Goal: Task Accomplishment & Management: Use online tool/utility

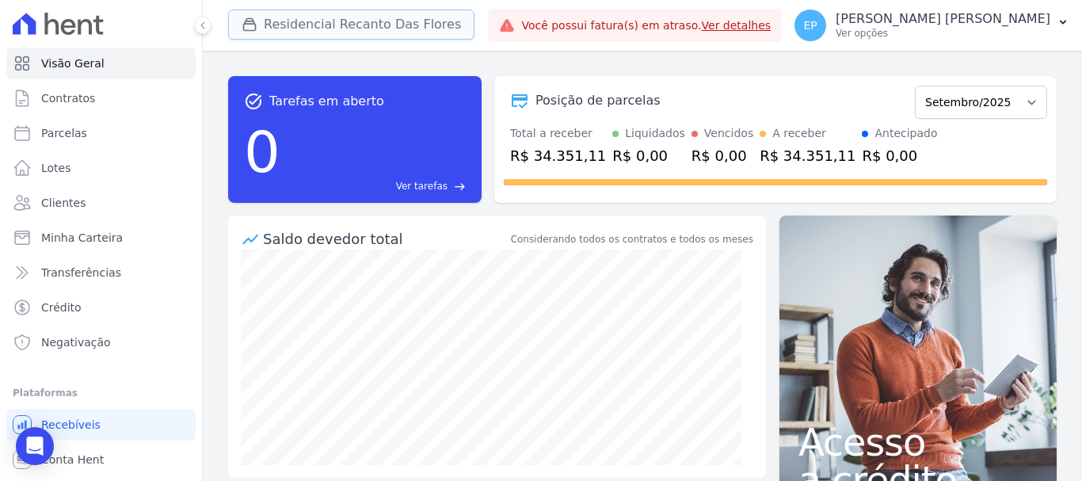
click at [300, 26] on button "Residencial Recanto Das Flores" at bounding box center [351, 25] width 246 height 30
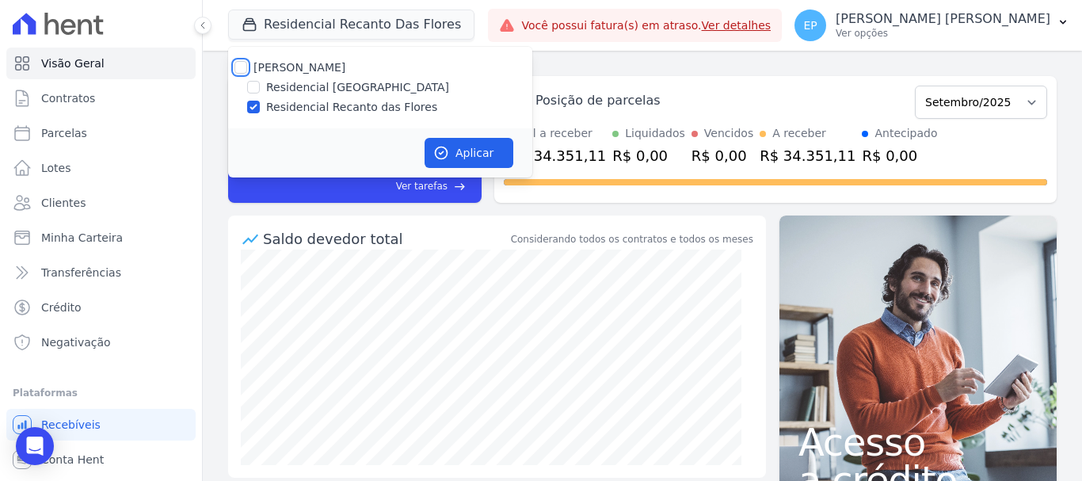
click at [240, 70] on input "[PERSON_NAME]" at bounding box center [240, 67] width 13 height 13
checkbox input "true"
click at [472, 153] on button "Aplicar" at bounding box center [469, 153] width 89 height 30
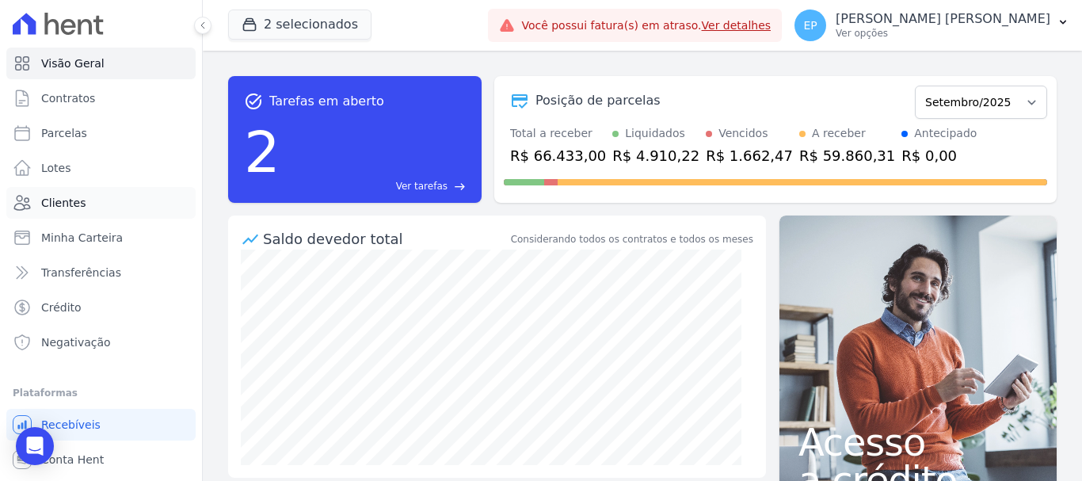
click at [51, 207] on span "Clientes" at bounding box center [63, 203] width 44 height 16
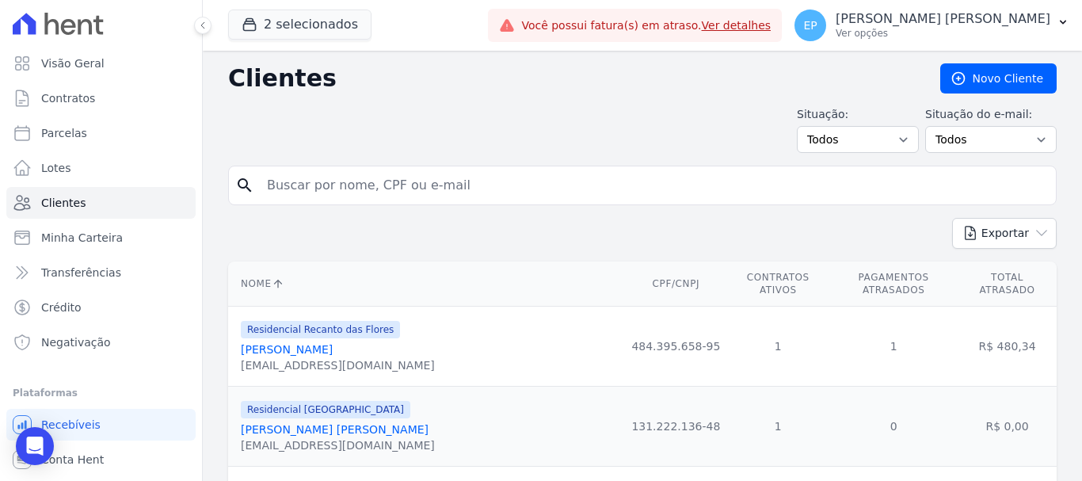
drag, startPoint x: 308, startPoint y: 193, endPoint x: 322, endPoint y: 196, distance: 14.5
click at [318, 192] on input "search" at bounding box center [653, 186] width 792 height 32
type input "[PERSON_NAME]"
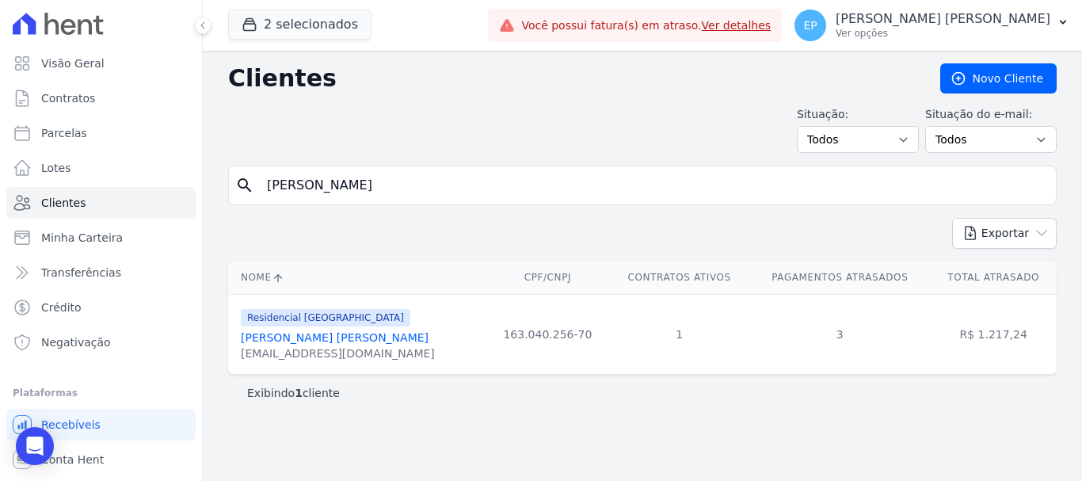
click at [334, 341] on link "[PERSON_NAME] [PERSON_NAME]" at bounding box center [335, 337] width 188 height 13
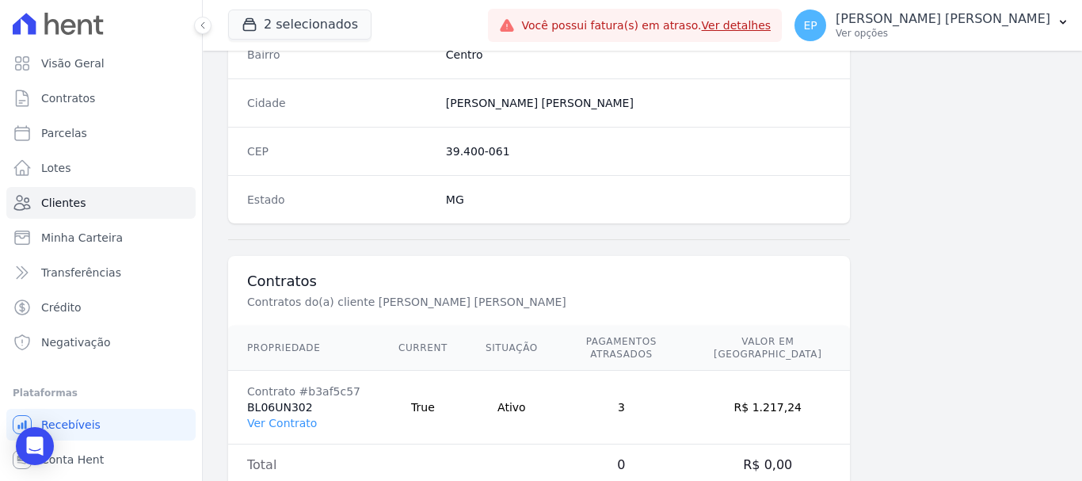
scroll to position [1001, 0]
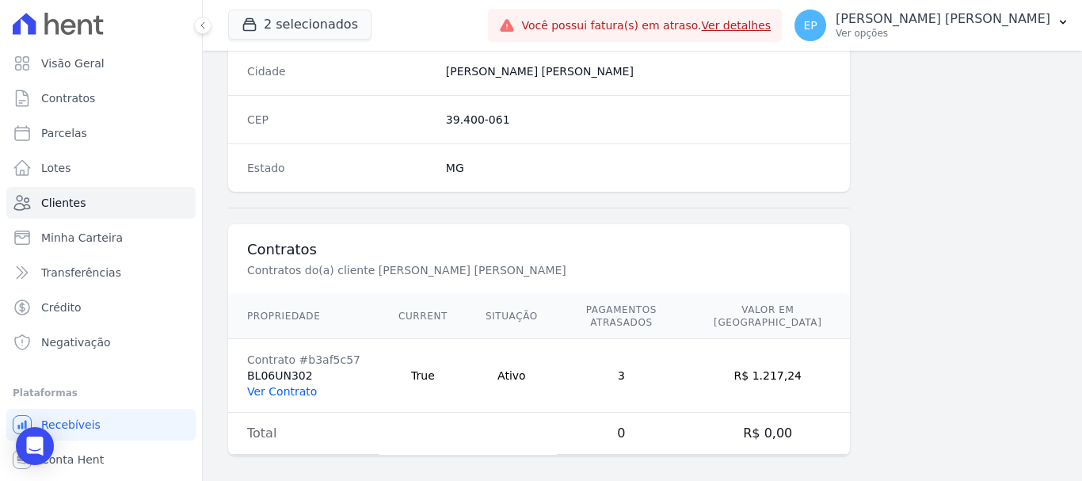
click at [282, 385] on link "Ver Contrato" at bounding box center [282, 391] width 70 height 13
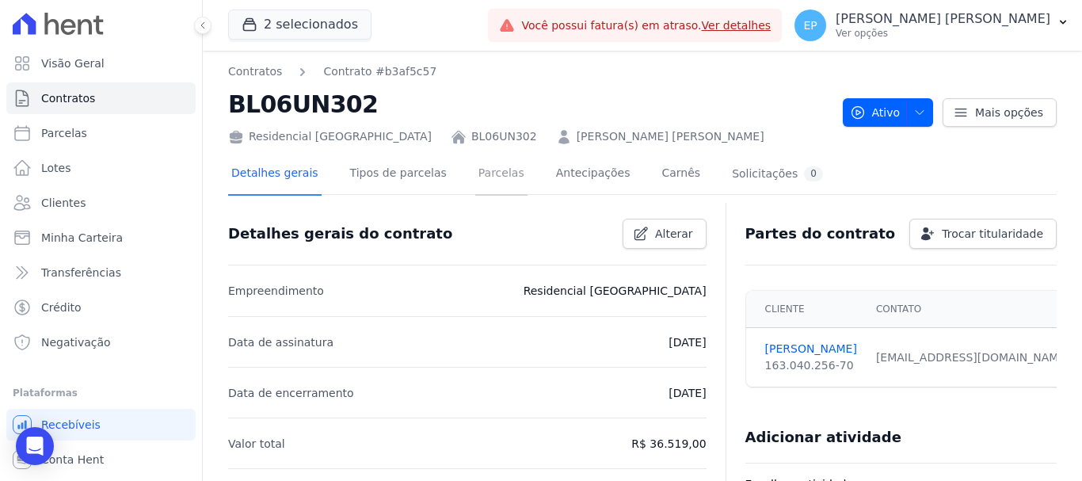
click at [475, 175] on link "Parcelas" at bounding box center [501, 175] width 52 height 42
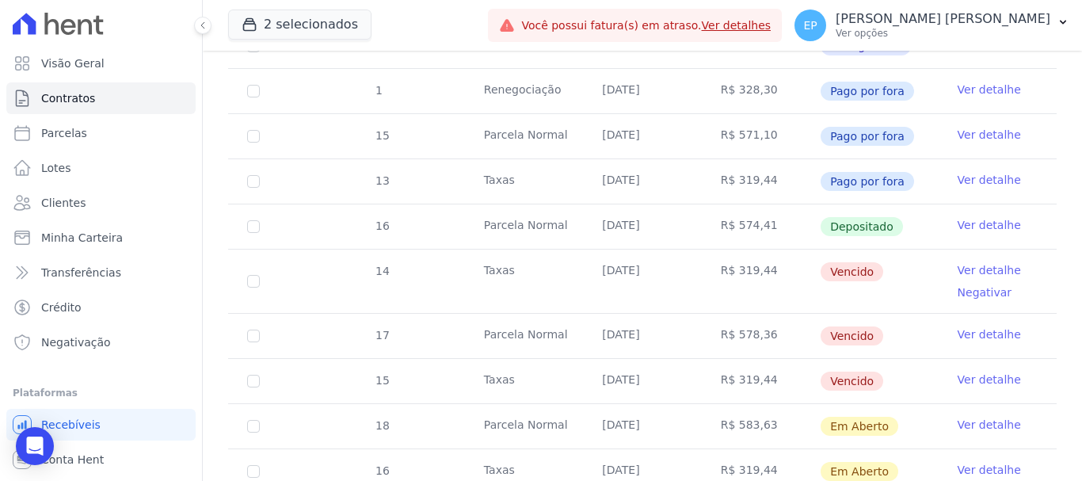
scroll to position [792, 0]
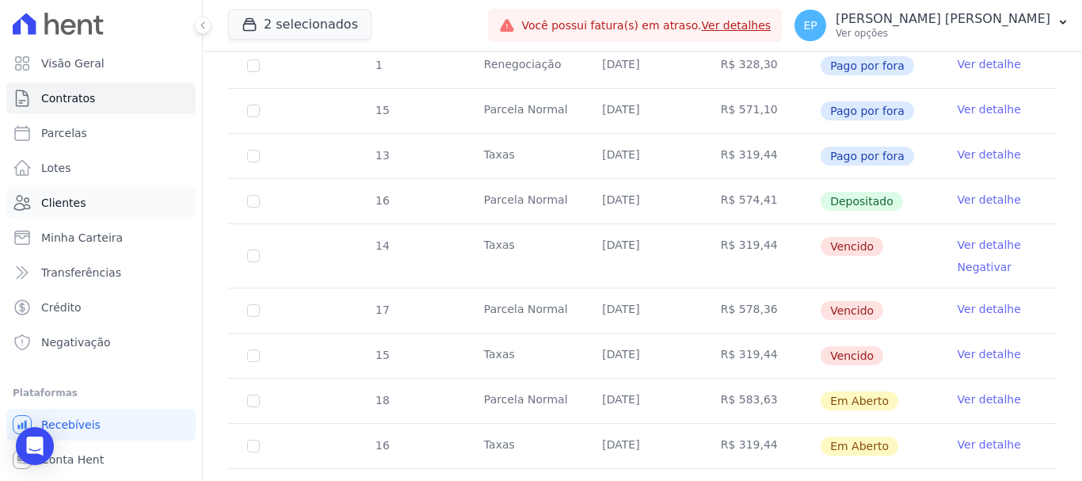
click at [72, 204] on span "Clientes" at bounding box center [63, 203] width 44 height 16
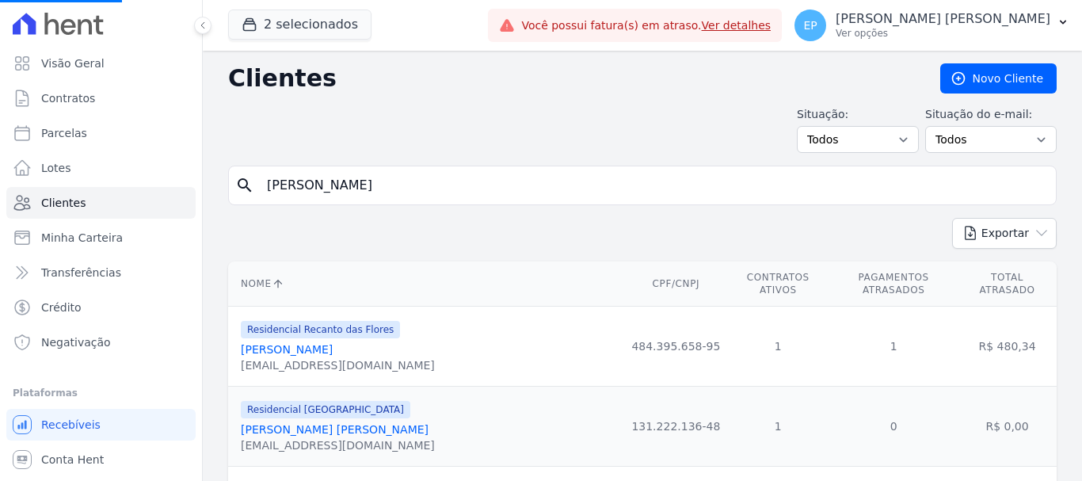
drag, startPoint x: 288, startPoint y: 186, endPoint x: 191, endPoint y: 180, distance: 97.6
click at [191, 180] on div "Visão Geral Contratos [GEOGRAPHIC_DATA] Lotes Clientes Minha Carteira Transferê…" at bounding box center [541, 240] width 1082 height 481
click at [315, 193] on input "search" at bounding box center [653, 186] width 792 height 32
type input "[PERSON_NAME] ce"
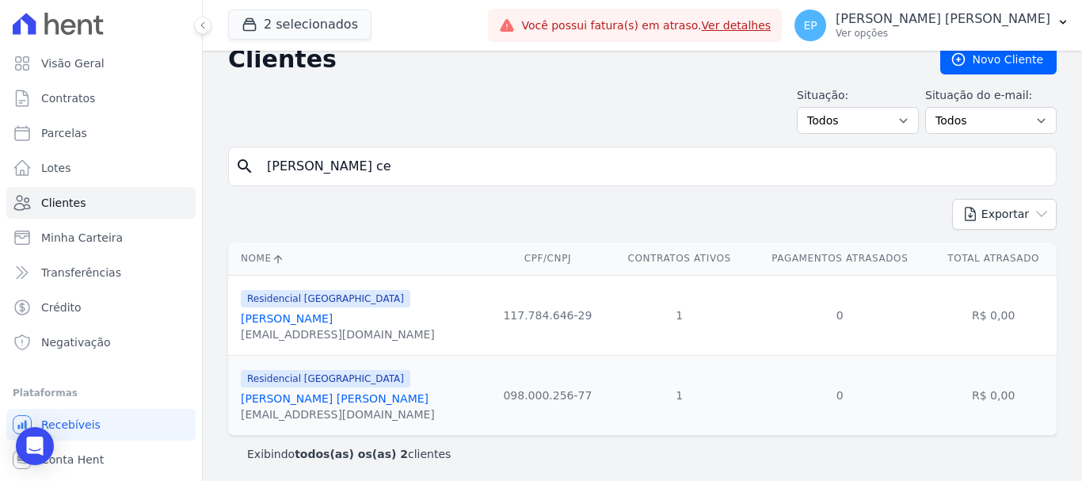
scroll to position [23, 0]
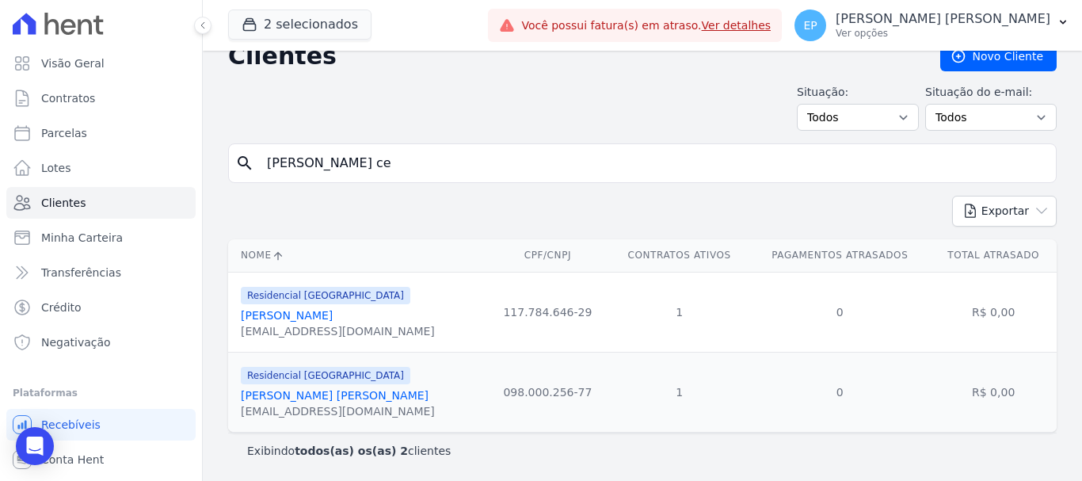
click at [322, 400] on link "[PERSON_NAME] [PERSON_NAME]" at bounding box center [335, 395] width 188 height 13
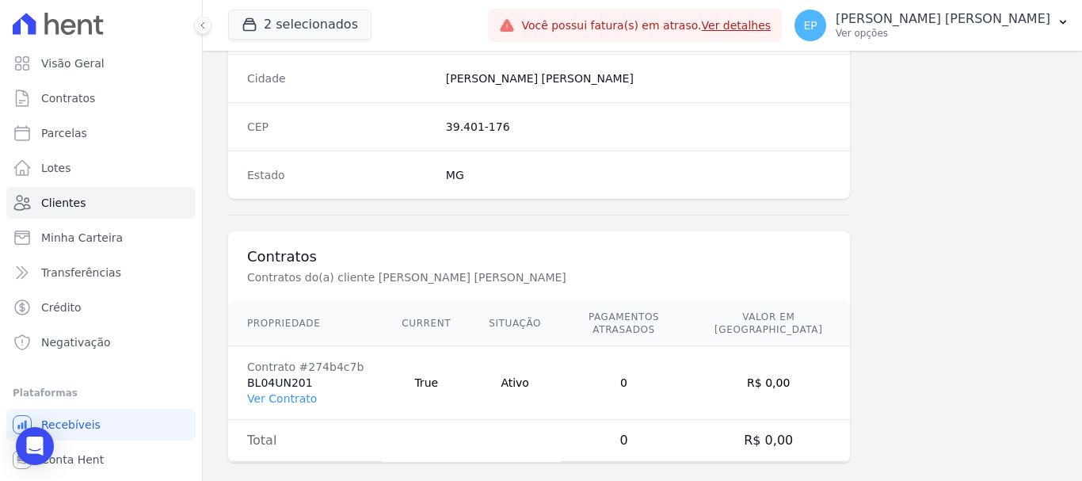
scroll to position [1001, 0]
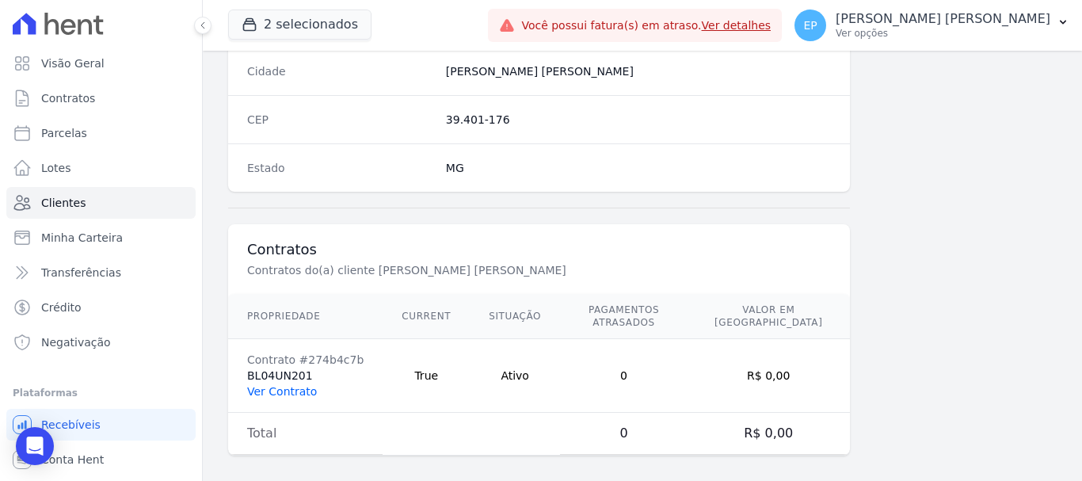
click at [295, 385] on link "Ver Contrato" at bounding box center [282, 391] width 70 height 13
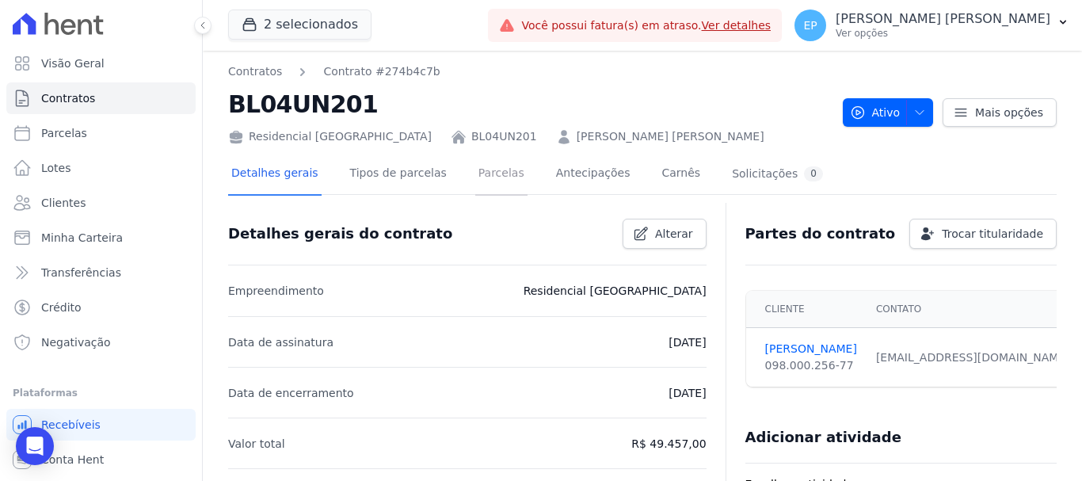
click at [487, 177] on link "Parcelas" at bounding box center [501, 175] width 52 height 42
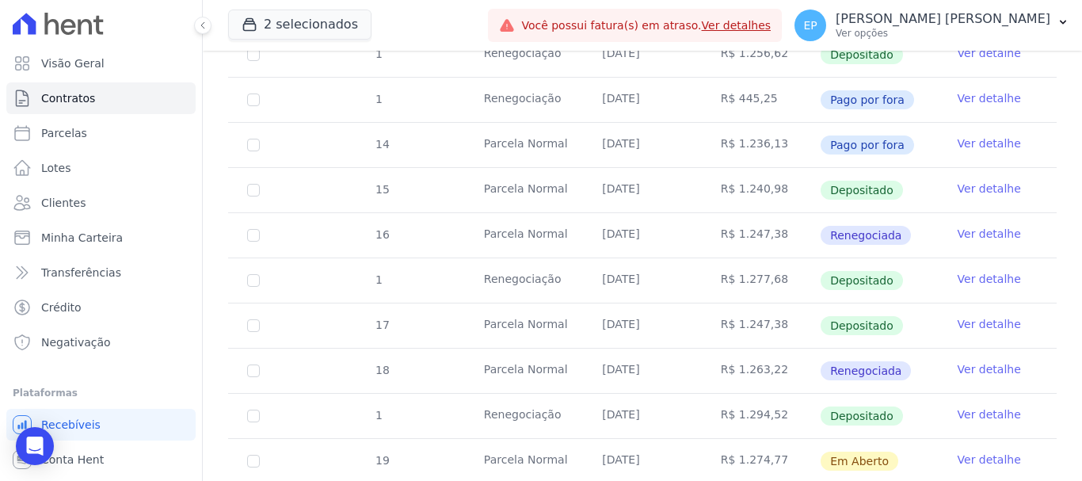
scroll to position [792, 0]
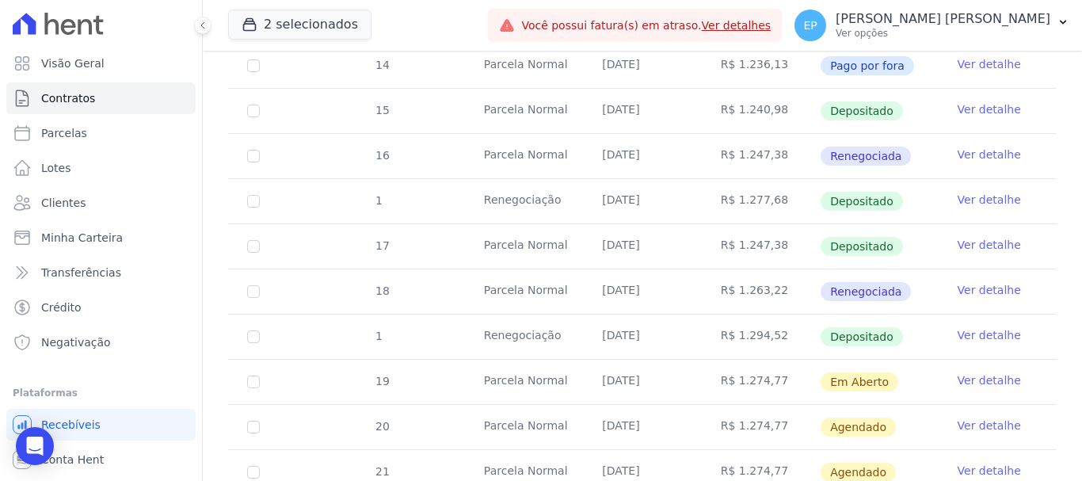
click at [979, 327] on link "Ver detalhe" at bounding box center [989, 335] width 63 height 16
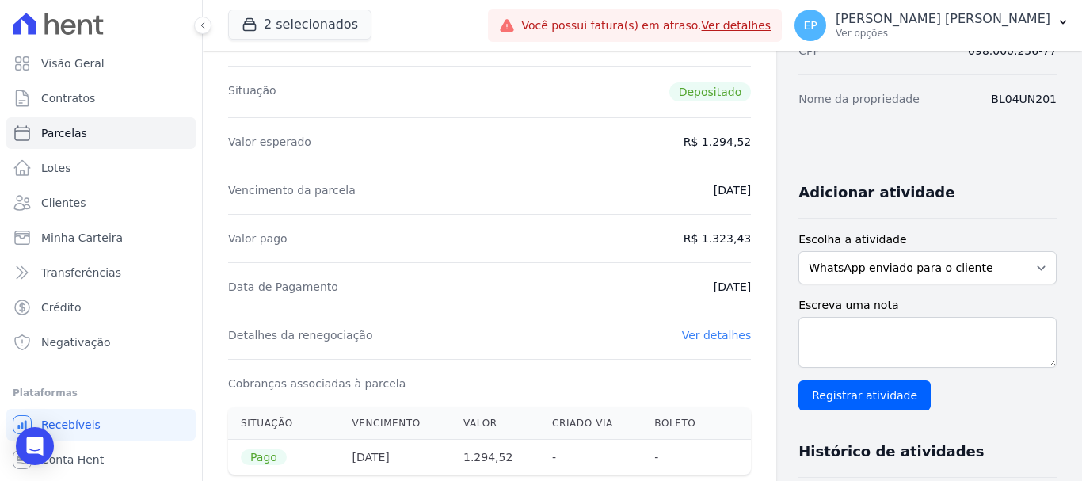
scroll to position [238, 0]
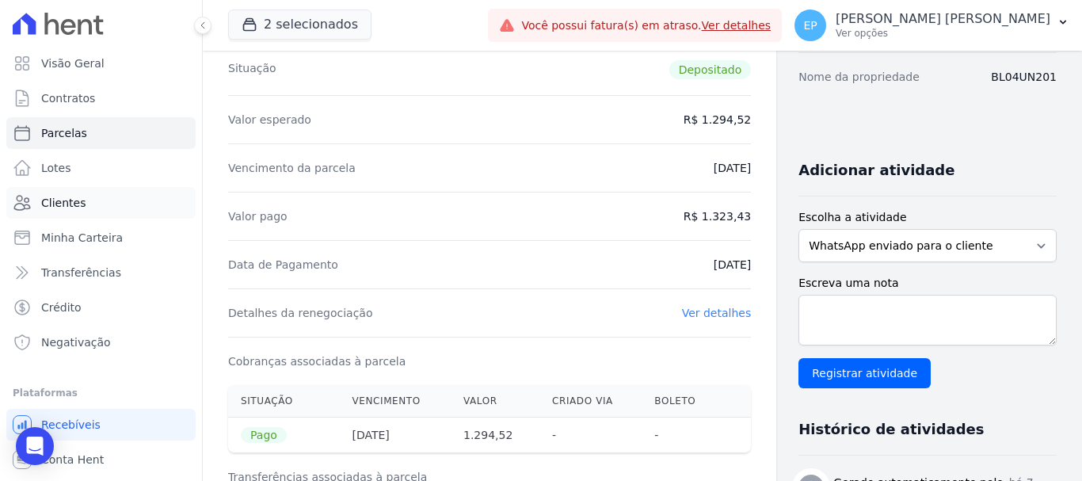
click at [71, 204] on span "Clientes" at bounding box center [63, 203] width 44 height 16
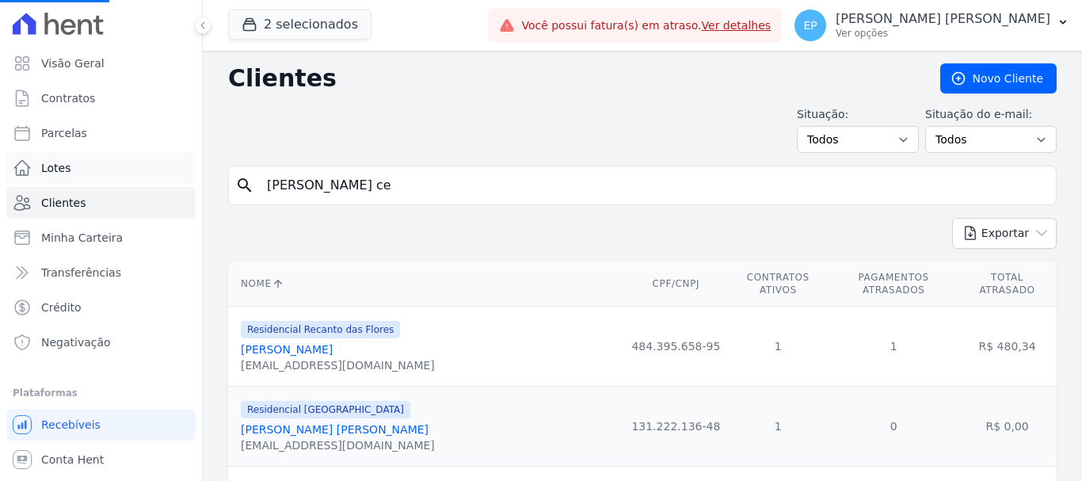
drag, startPoint x: 337, startPoint y: 185, endPoint x: 143, endPoint y: 183, distance: 193.3
click at [147, 183] on div "Visão Geral Contratos [GEOGRAPHIC_DATA] Lotes Clientes Minha Carteira Transferê…" at bounding box center [541, 240] width 1082 height 481
click at [294, 181] on input "search" at bounding box center [653, 186] width 792 height 32
type input "talita"
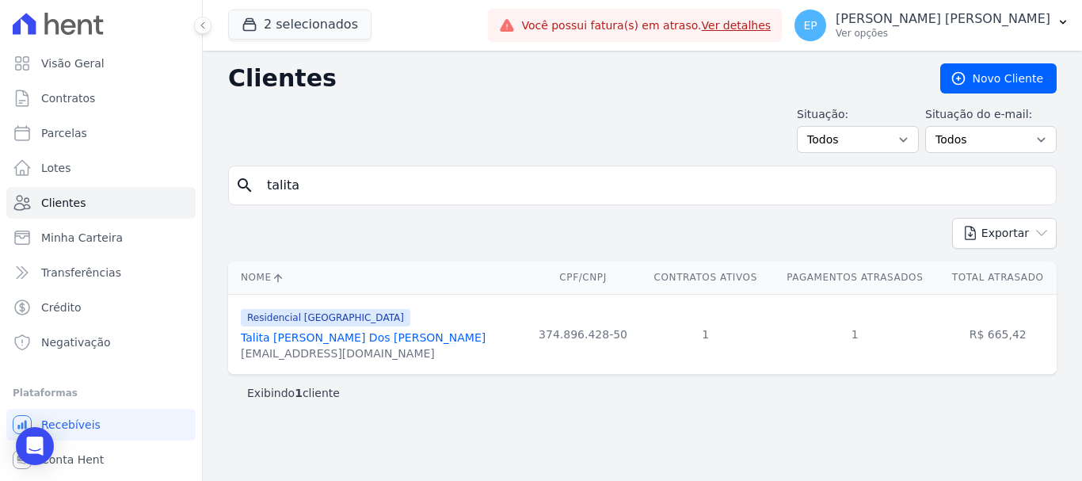
click at [326, 340] on link "Talita [PERSON_NAME] Dos [PERSON_NAME]" at bounding box center [363, 337] width 245 height 13
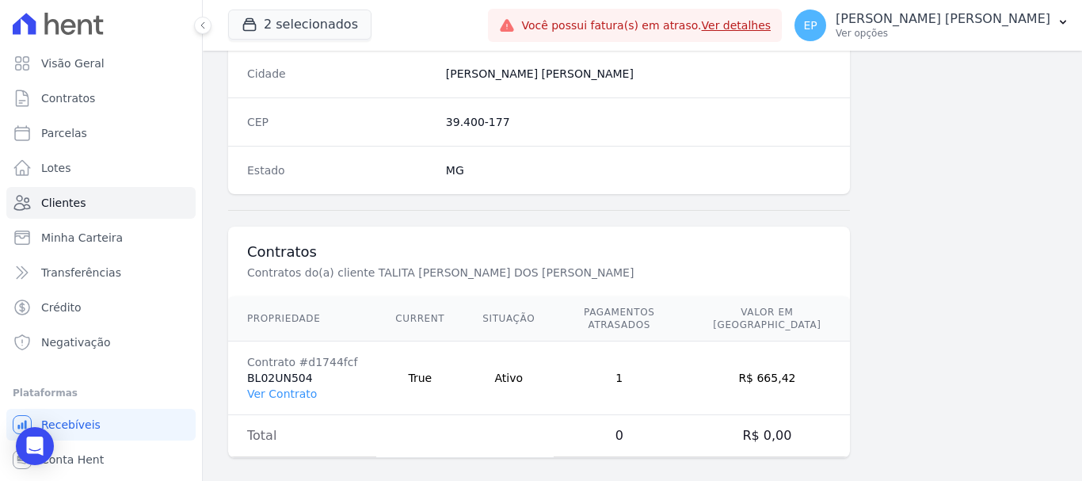
scroll to position [1001, 0]
click at [298, 385] on link "Ver Contrato" at bounding box center [282, 391] width 70 height 13
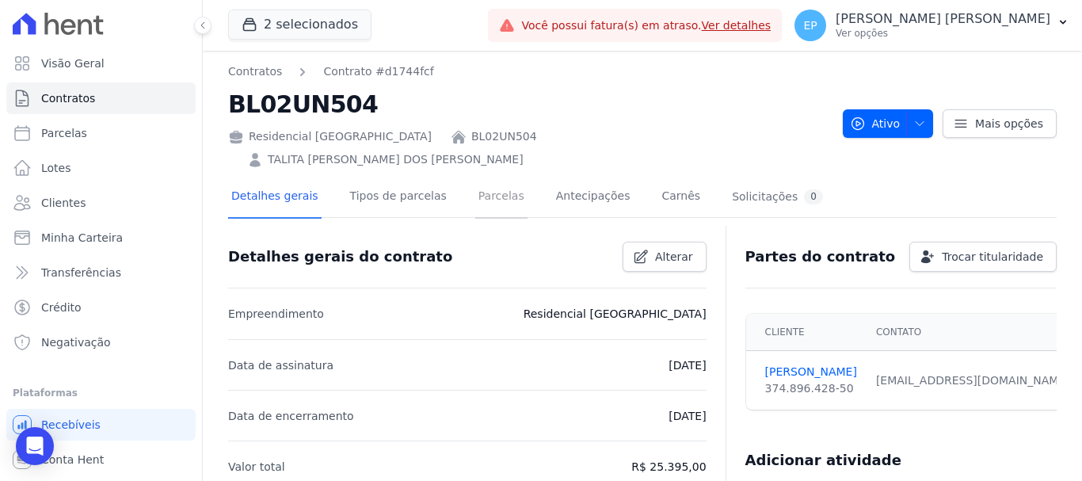
click at [475, 179] on link "Parcelas" at bounding box center [501, 198] width 52 height 42
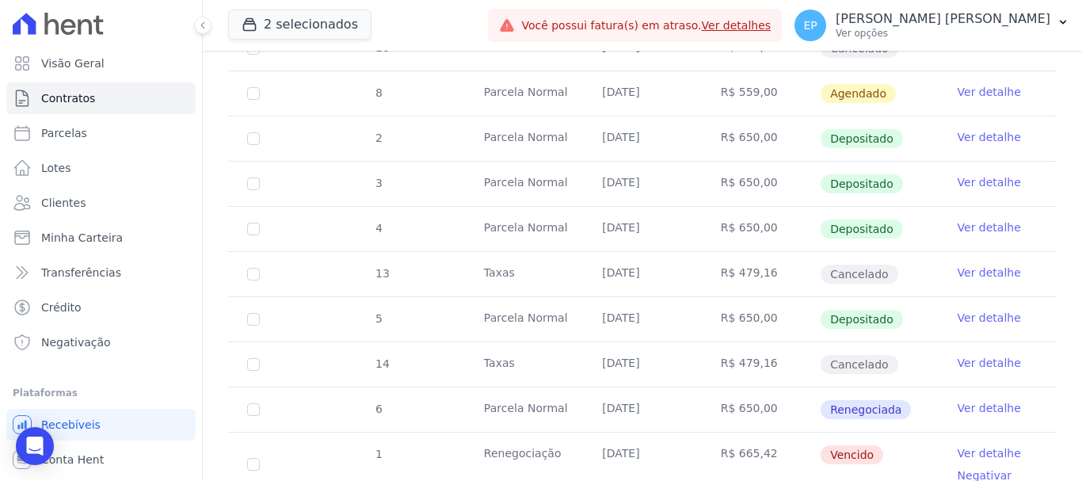
scroll to position [634, 0]
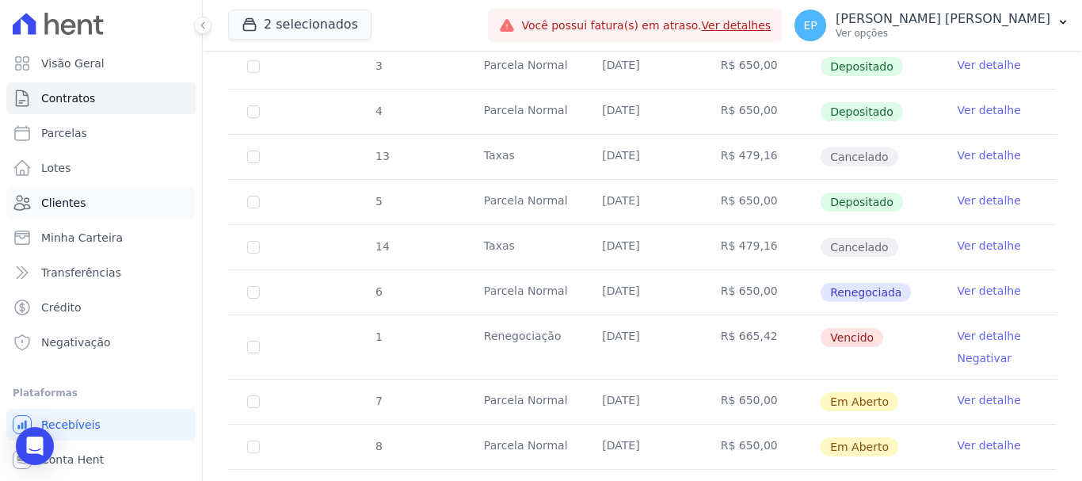
click at [52, 198] on span "Clientes" at bounding box center [63, 203] width 44 height 16
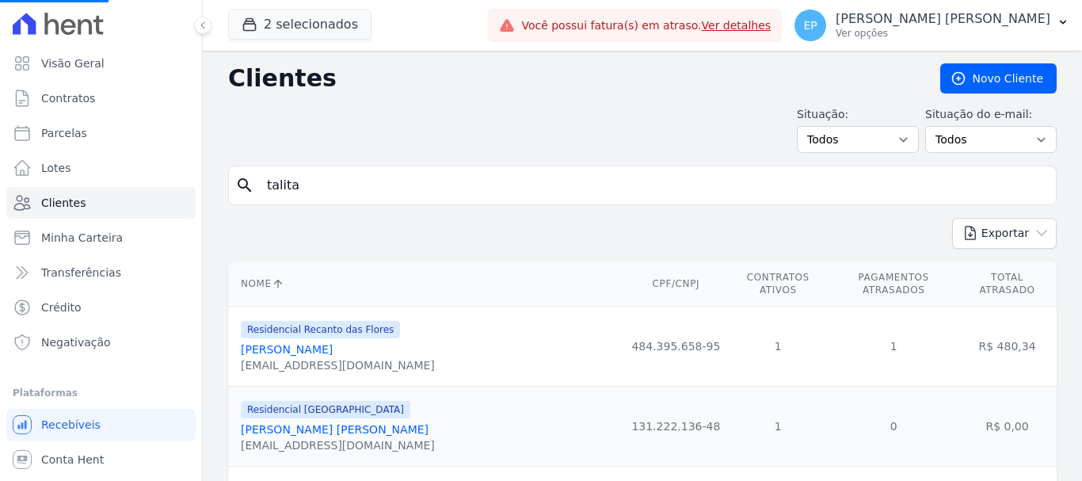
drag, startPoint x: 223, startPoint y: 189, endPoint x: 154, endPoint y: 186, distance: 69.0
click at [154, 186] on div "Visão Geral Contratos [GEOGRAPHIC_DATA] Lotes Clientes Minha Carteira Transferê…" at bounding box center [541, 240] width 1082 height 481
click at [281, 181] on input "search" at bounding box center [653, 186] width 792 height 32
type input "[PERSON_NAME]"
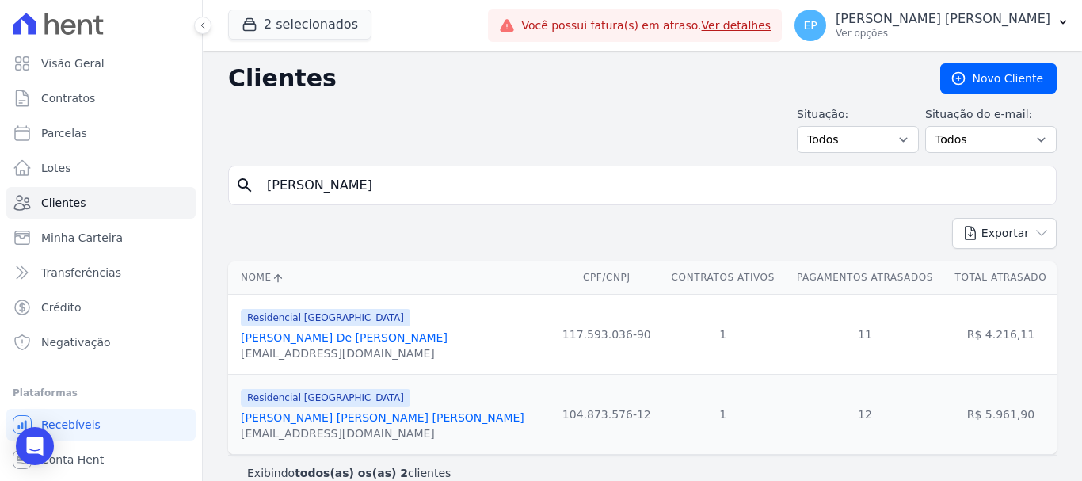
click at [335, 340] on link "[PERSON_NAME] De [PERSON_NAME]" at bounding box center [344, 337] width 207 height 13
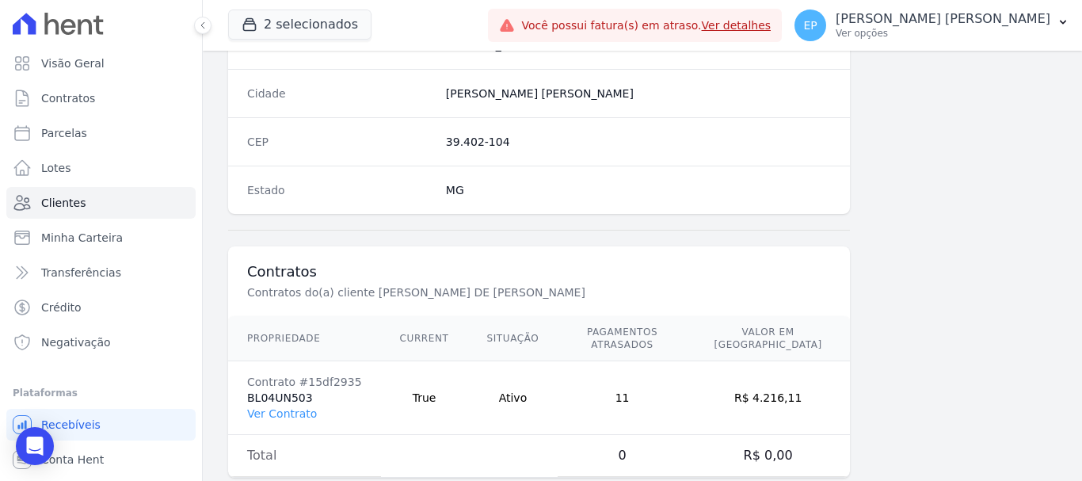
scroll to position [1001, 0]
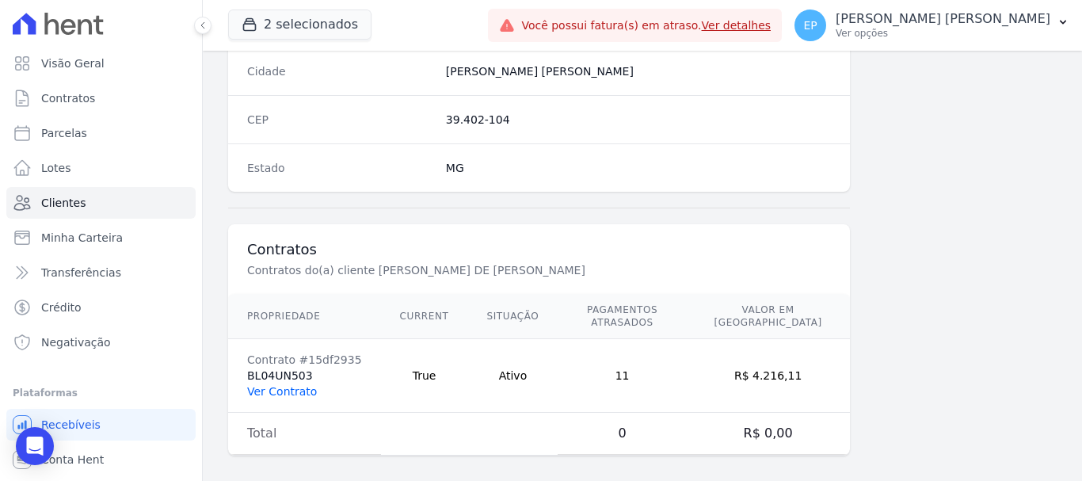
click at [277, 385] on link "Ver Contrato" at bounding box center [282, 391] width 70 height 13
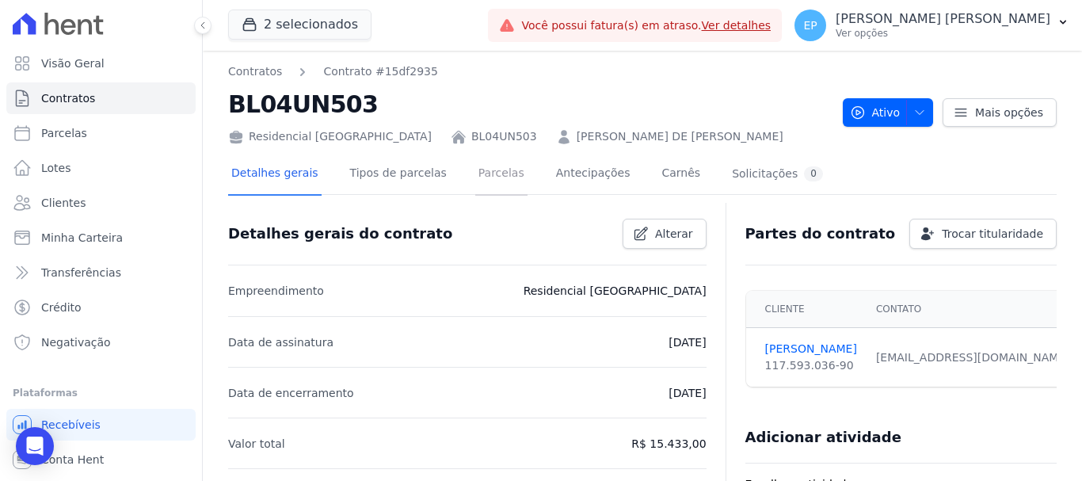
click at [485, 180] on link "Parcelas" at bounding box center [501, 175] width 52 height 42
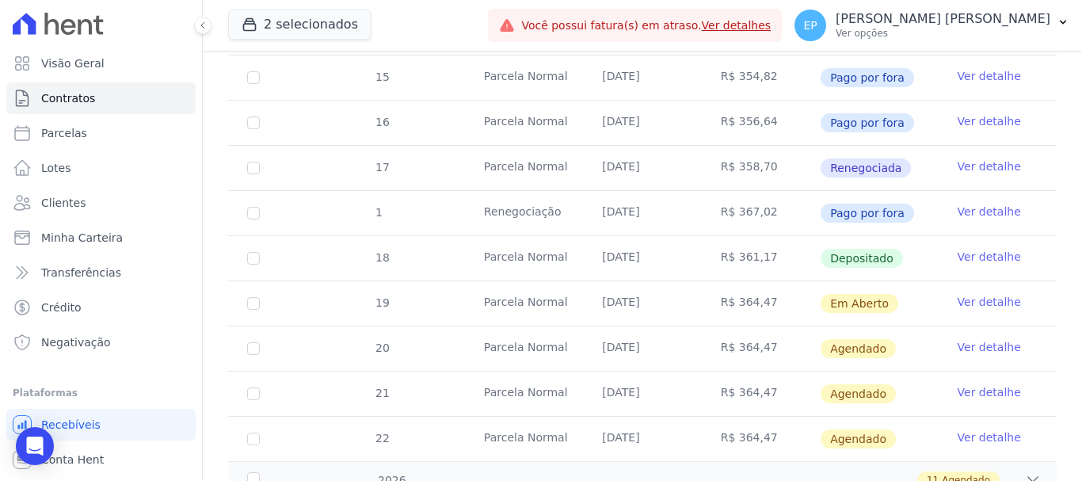
scroll to position [607, 0]
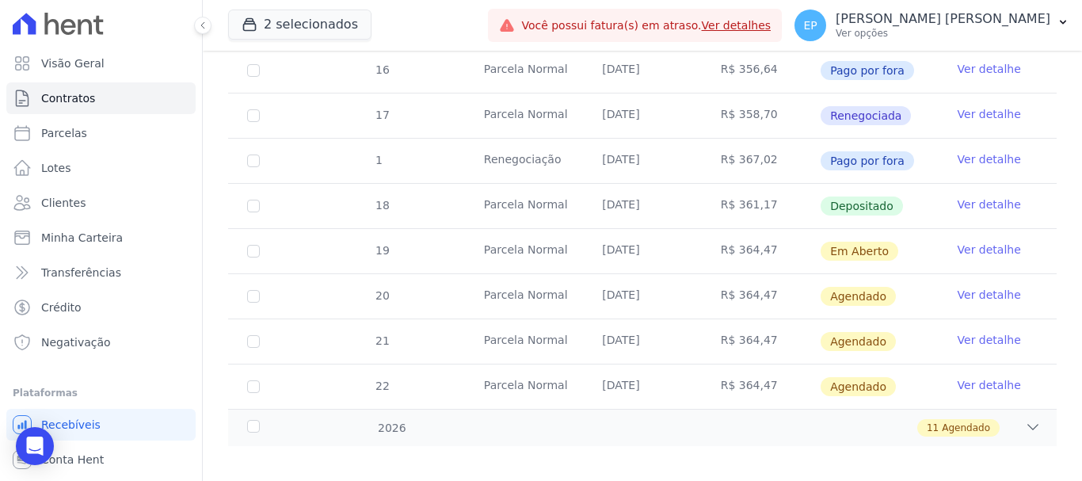
click at [982, 196] on link "Ver detalhe" at bounding box center [989, 204] width 63 height 16
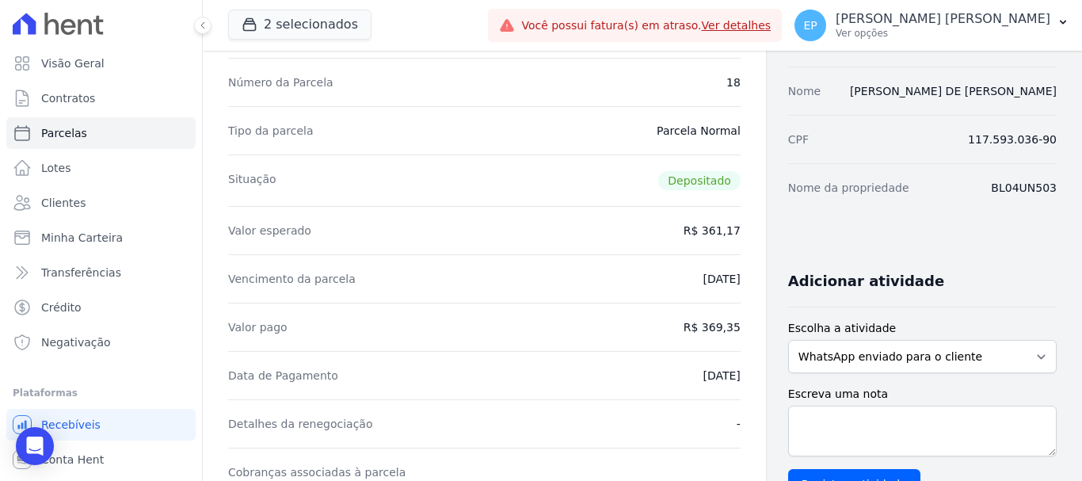
scroll to position [158, 0]
